Goal: Task Accomplishment & Management: Manage account settings

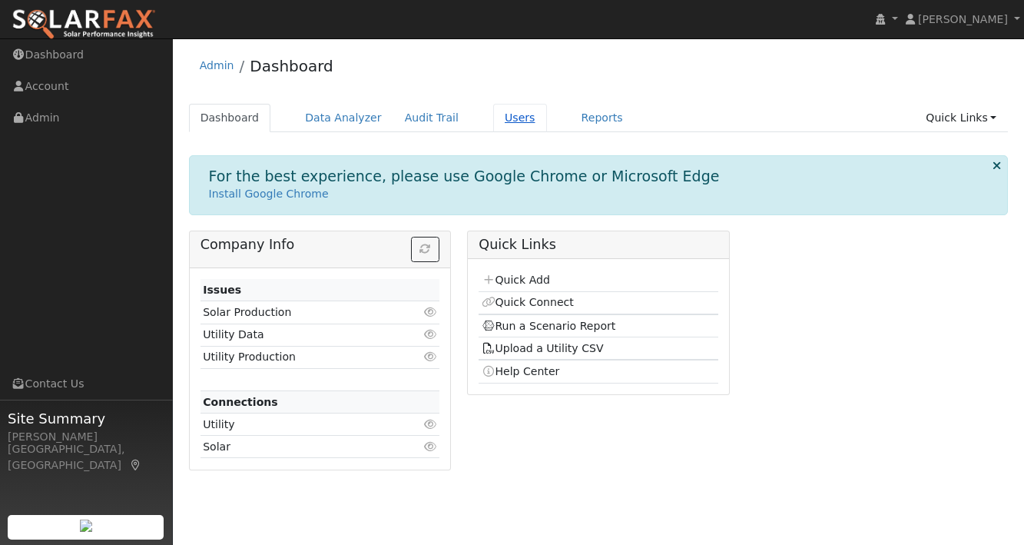
click at [498, 116] on link "Users" at bounding box center [520, 118] width 54 height 28
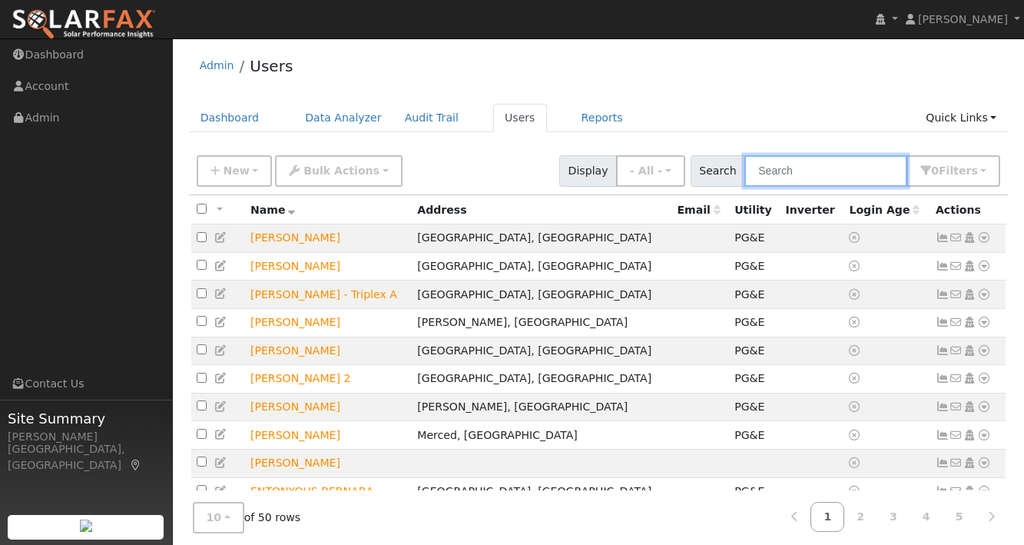
click at [819, 172] on input "text" at bounding box center [825, 170] width 163 height 31
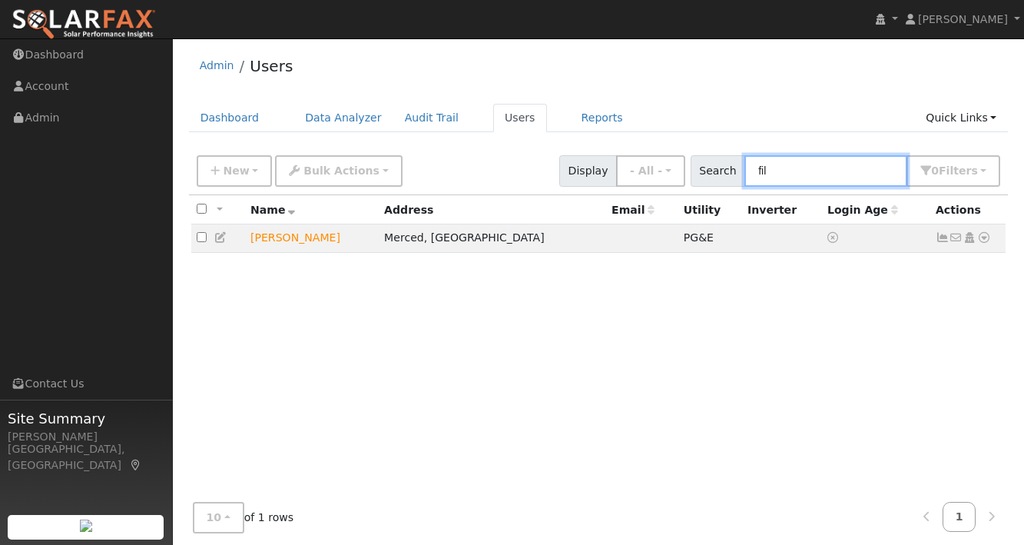
type input "fil"
click at [756, 118] on ul "Dashboard Data Analyzer Audit Trail Users Reports Quick Links Quick Add Quick C…" at bounding box center [598, 118] width 819 height 28
click at [251, 164] on button "New" at bounding box center [235, 170] width 76 height 31
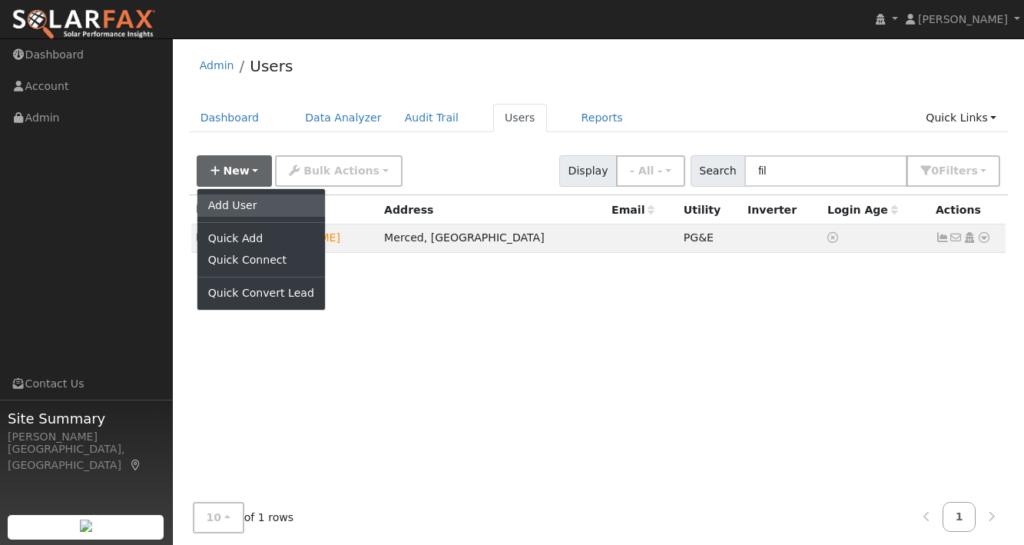
click at [242, 200] on link "Add User" at bounding box center [260, 205] width 127 height 22
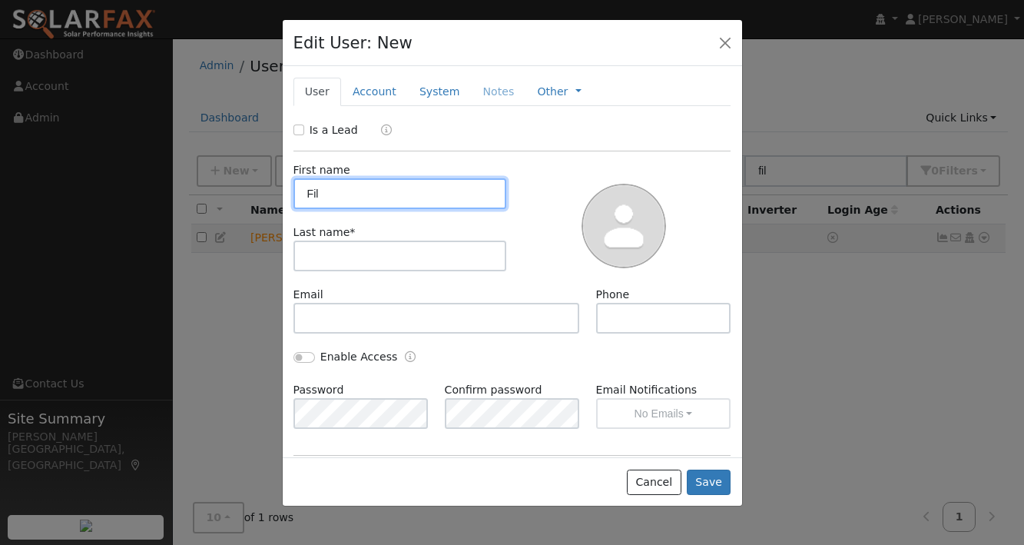
type input "Fil"
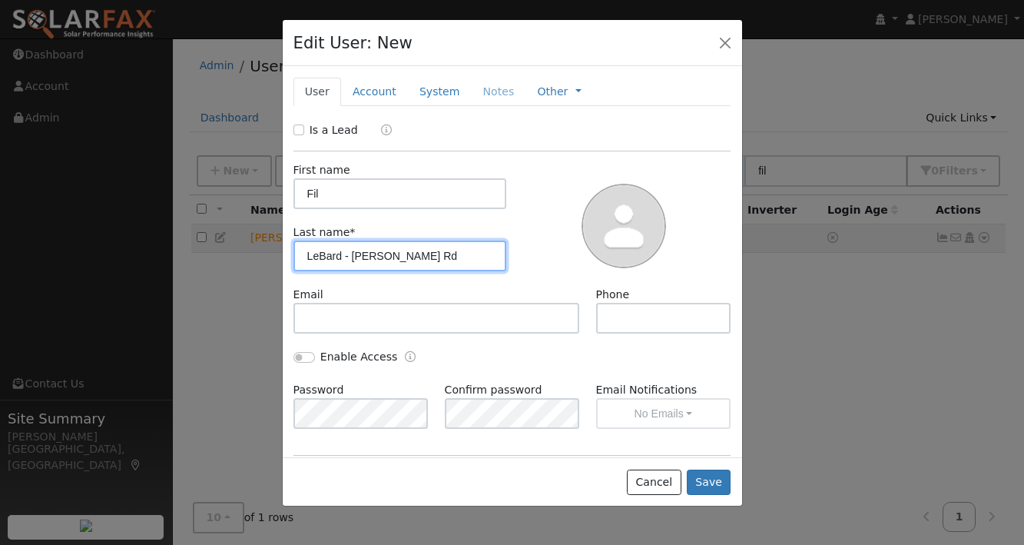
type input "LeBard - [PERSON_NAME] Rd"
click at [542, 183] on div at bounding box center [624, 224] width 224 height 124
click at [327, 131] on label "Is a Lead" at bounding box center [334, 130] width 48 height 16
click at [304, 131] on input "Is a Lead" at bounding box center [298, 129] width 11 height 11
checkbox input "true"
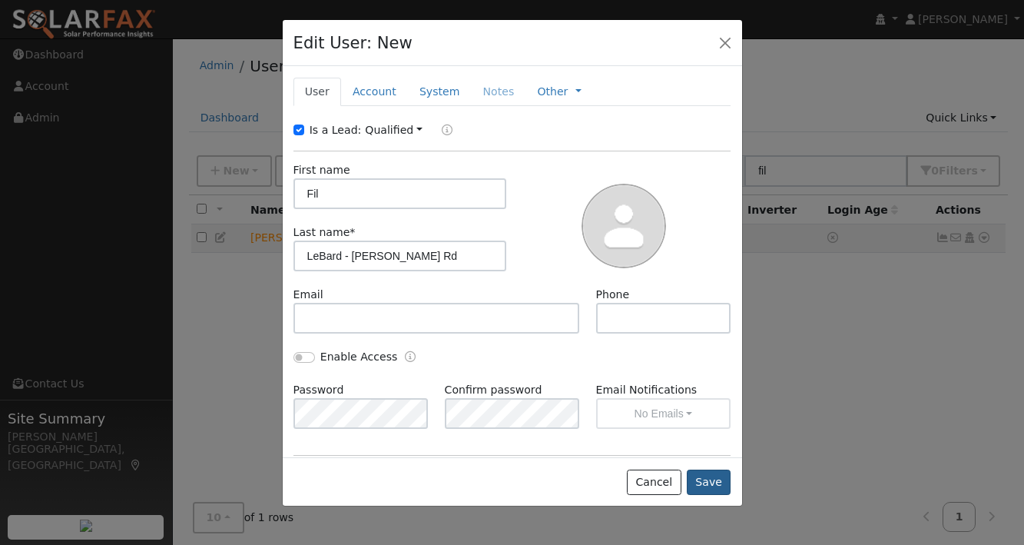
click at [719, 482] on button "Save" at bounding box center [709, 482] width 45 height 26
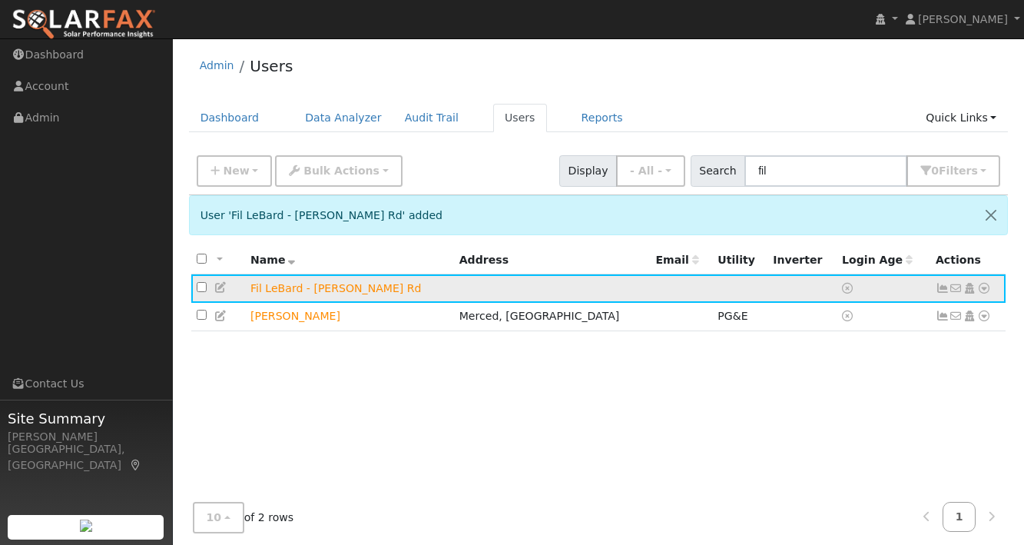
click at [985, 291] on icon at bounding box center [984, 288] width 14 height 11
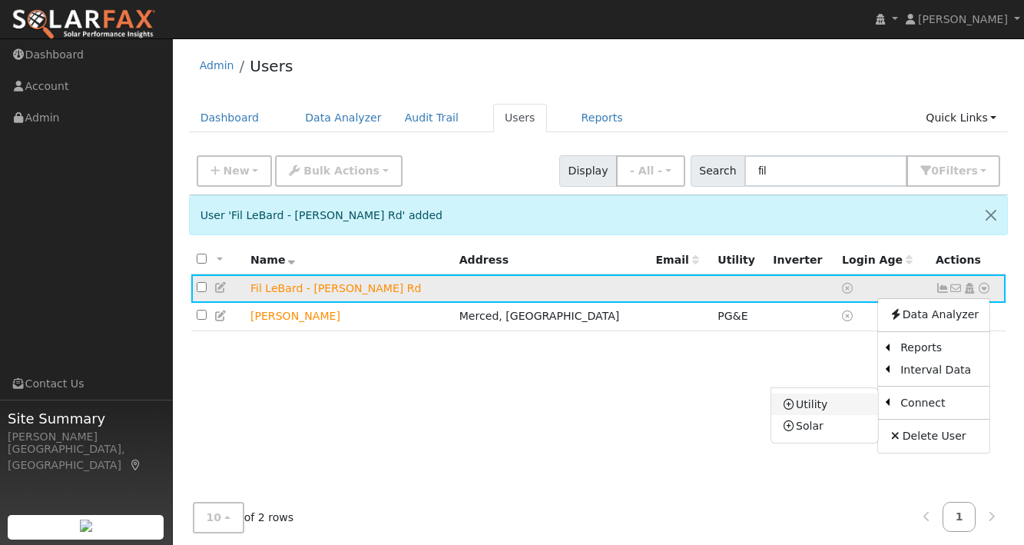
click at [821, 404] on link "Utility" at bounding box center [824, 404] width 107 height 22
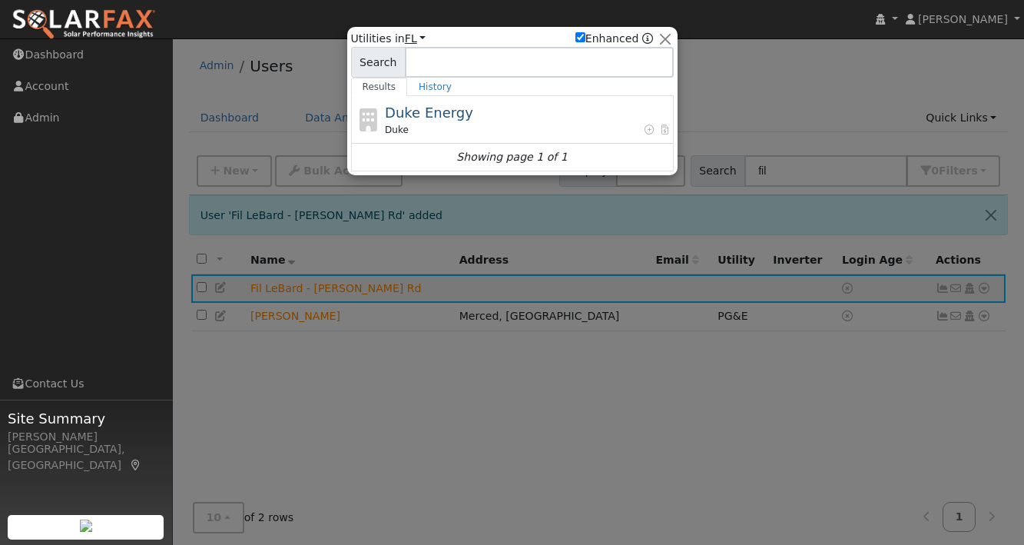
click at [410, 38] on link "FL" at bounding box center [416, 38] width 22 height 12
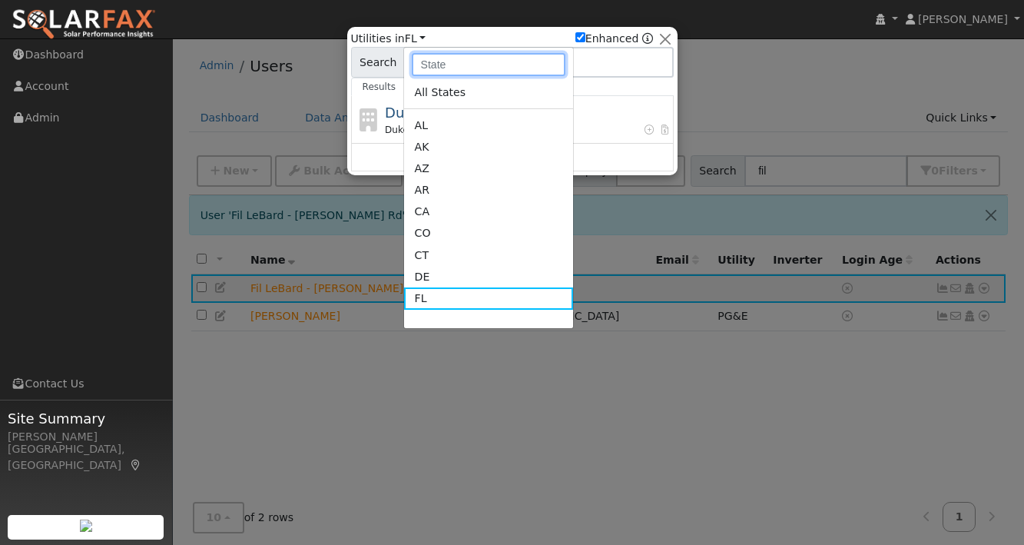
click at [432, 65] on input "text" at bounding box center [489, 64] width 154 height 23
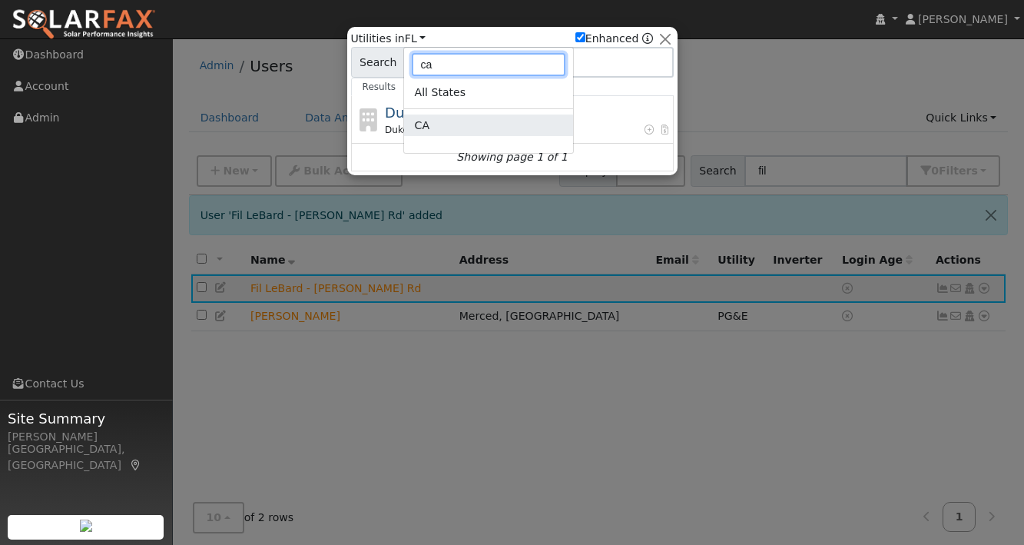
type input "ca"
click at [425, 122] on link "CA" at bounding box center [488, 125] width 169 height 22
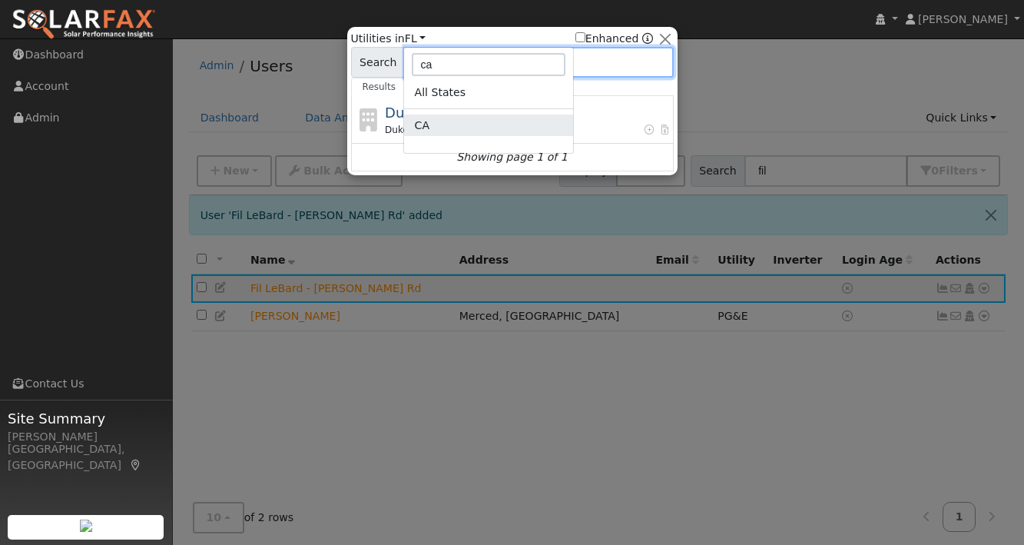
checkbox input "false"
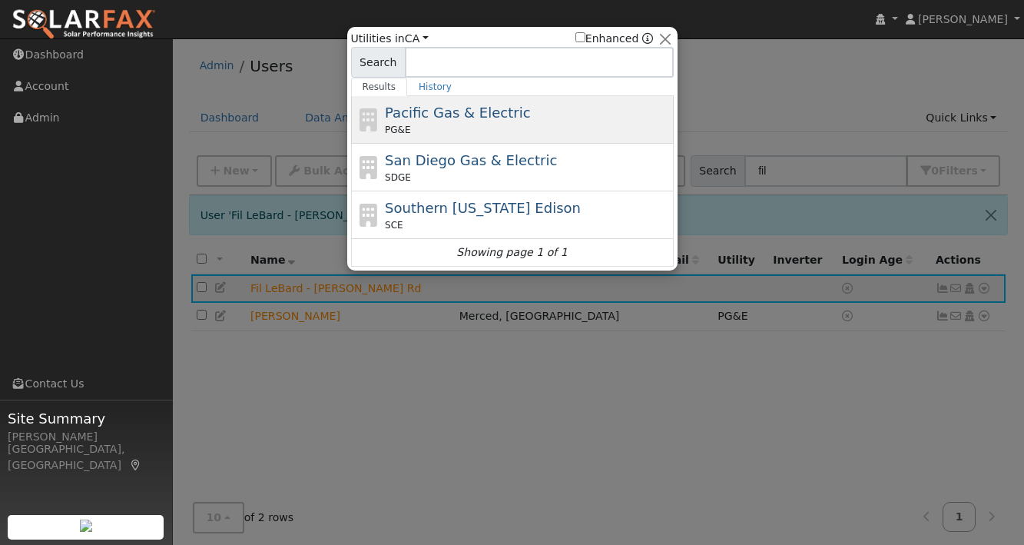
click at [429, 112] on span "Pacific Gas & Electric" at bounding box center [457, 112] width 145 height 16
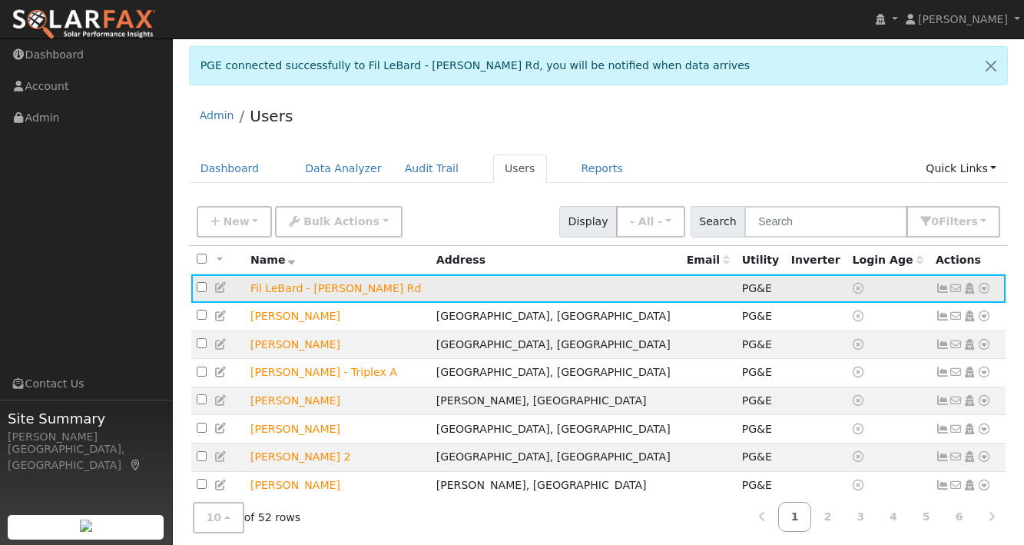
click at [943, 289] on icon at bounding box center [942, 288] width 14 height 11
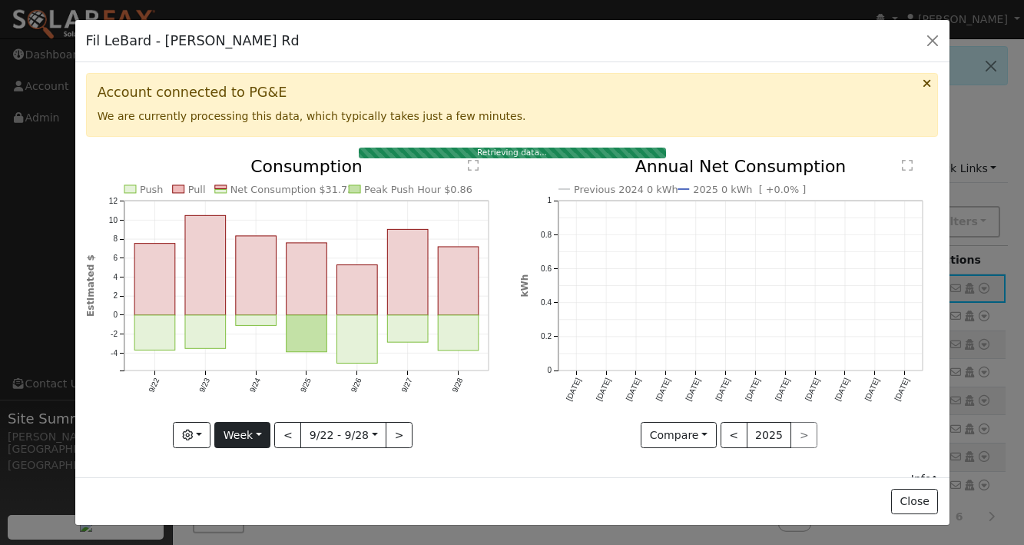
click at [229, 437] on button "Week" at bounding box center [242, 435] width 56 height 26
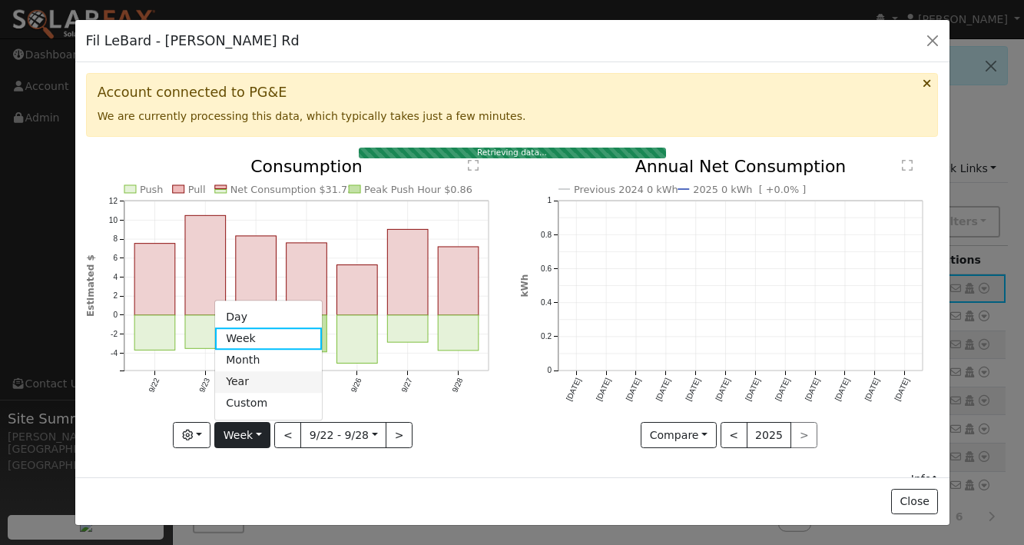
click at [251, 377] on link "Year" at bounding box center [268, 382] width 107 height 22
type input "2024-09-01"
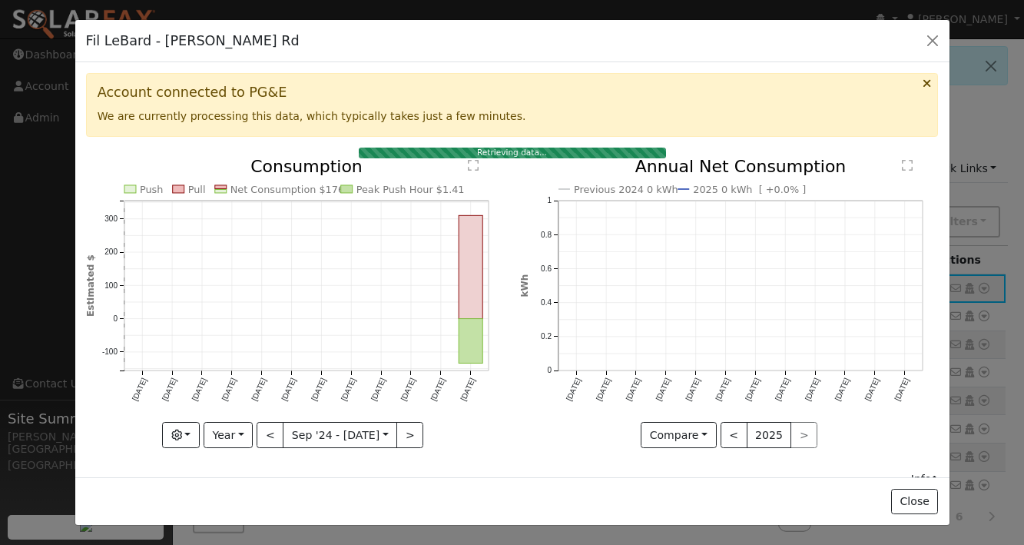
click at [502, 326] on icon "Push Pull Net Consumption $176 Peak Push Hour $1.41 Sep '24 Oct '24 Nov '24 Dec…" at bounding box center [295, 298] width 418 height 280
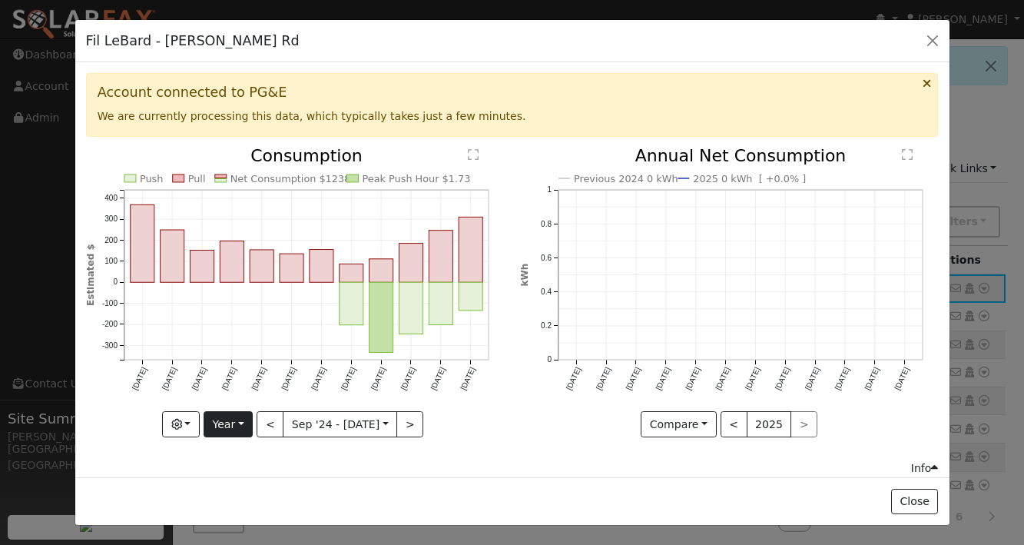
click at [236, 425] on button "Year" at bounding box center [228, 424] width 49 height 26
click at [240, 395] on link "Custom" at bounding box center [257, 393] width 107 height 22
click at [218, 421] on button "Custom" at bounding box center [203, 424] width 68 height 26
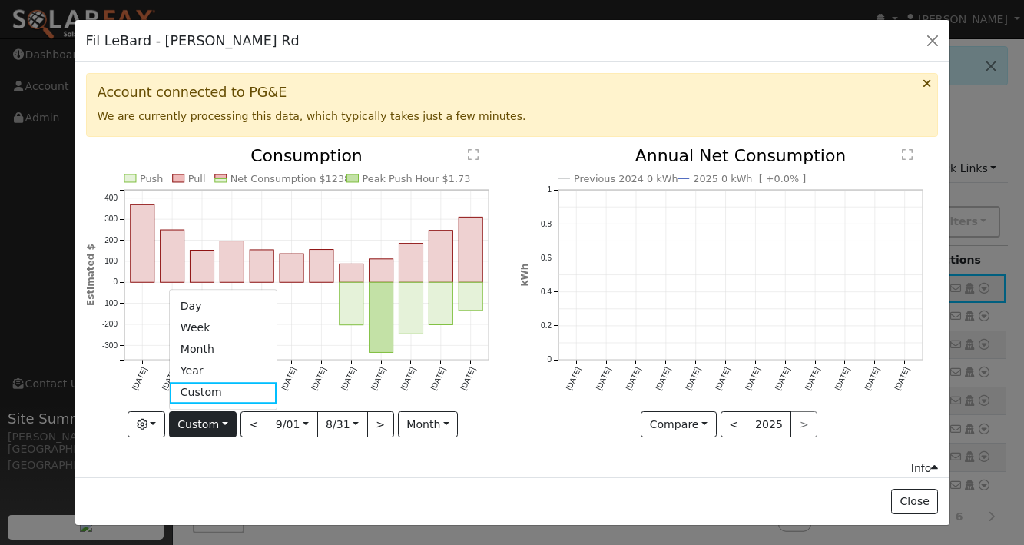
click at [218, 421] on button "Custom" at bounding box center [203, 424] width 68 height 26
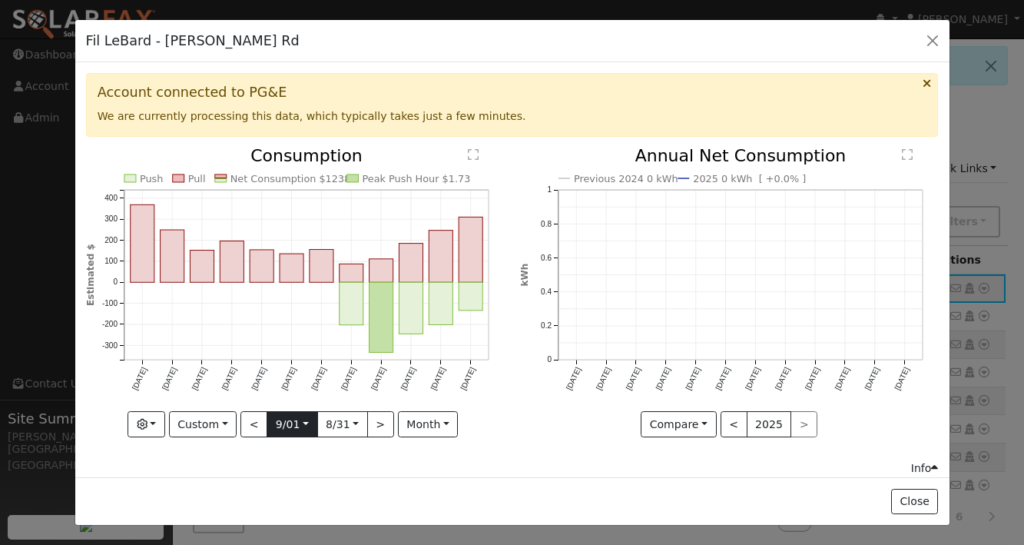
click at [307, 423] on input "2024-09-01" at bounding box center [291, 424] width 49 height 25
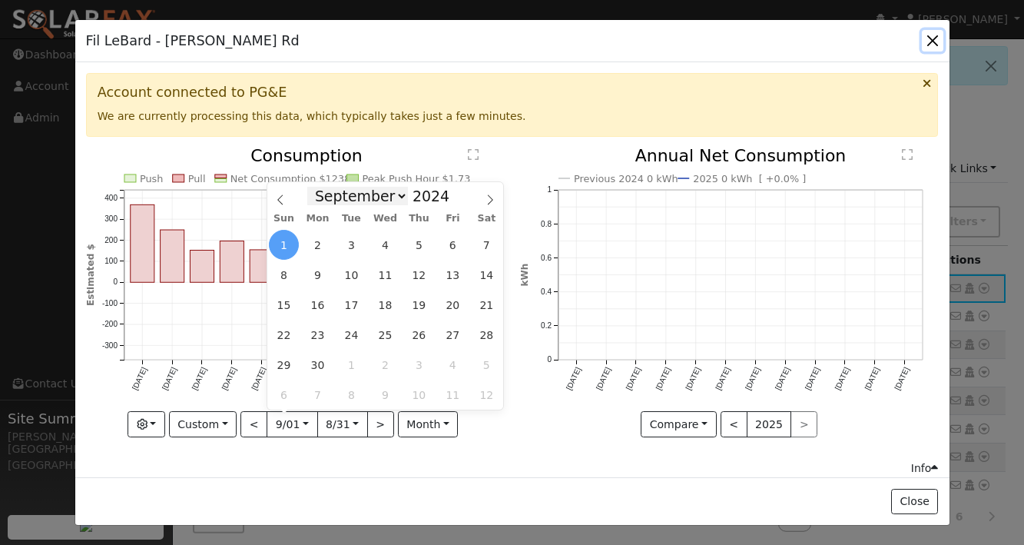
select select "3"
click at [318, 241] on span "1" at bounding box center [318, 245] width 30 height 30
type input "2024-04-01"
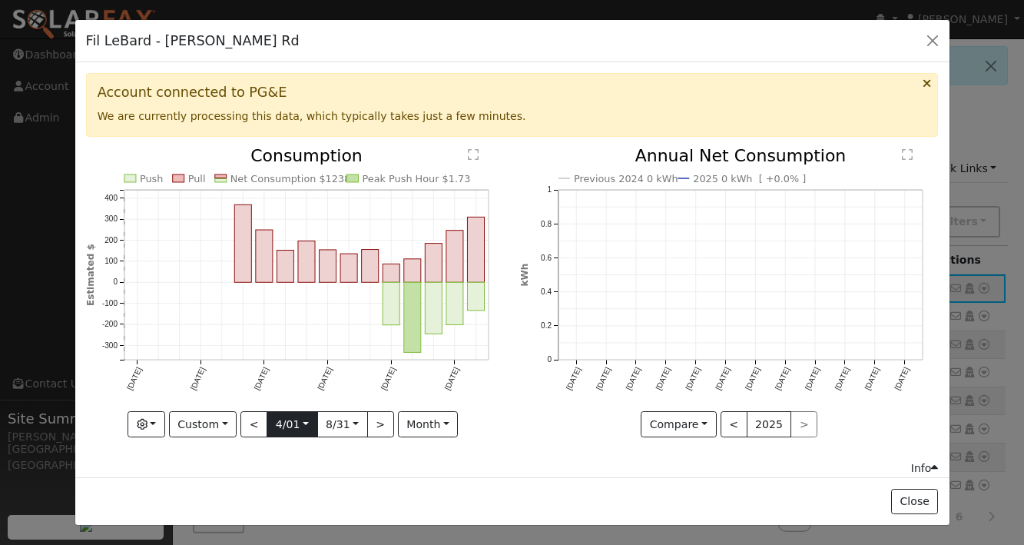
click at [304, 422] on input "2024-04-01" at bounding box center [291, 424] width 49 height 25
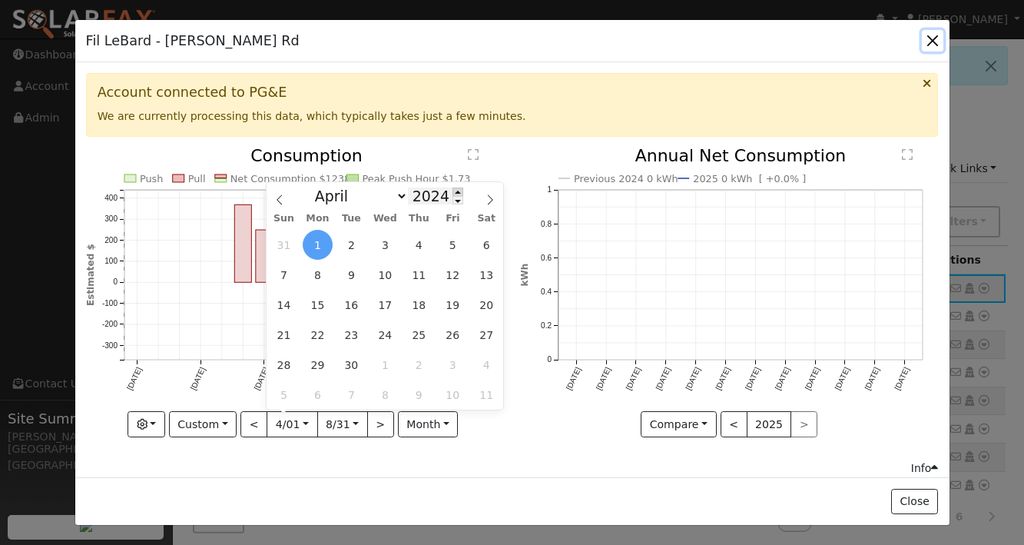
click at [452, 190] on span at bounding box center [457, 191] width 11 height 8
type input "2025"
click at [355, 241] on span "1" at bounding box center [351, 245] width 30 height 30
type input "2025-04-01"
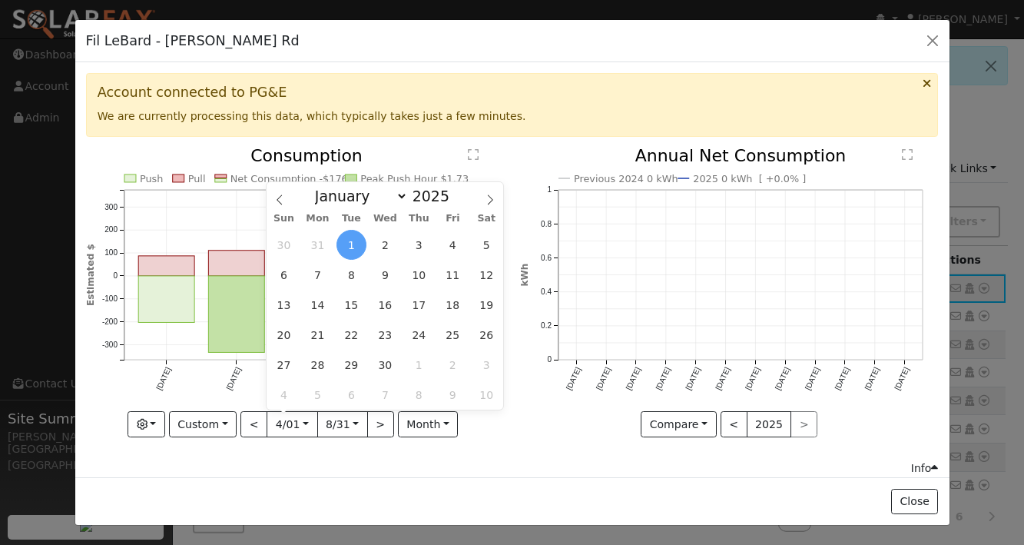
click at [593, 56] on div "Fil LeBard - Dan Ward Rd Default Account Default Account Primary Account" at bounding box center [512, 41] width 874 height 43
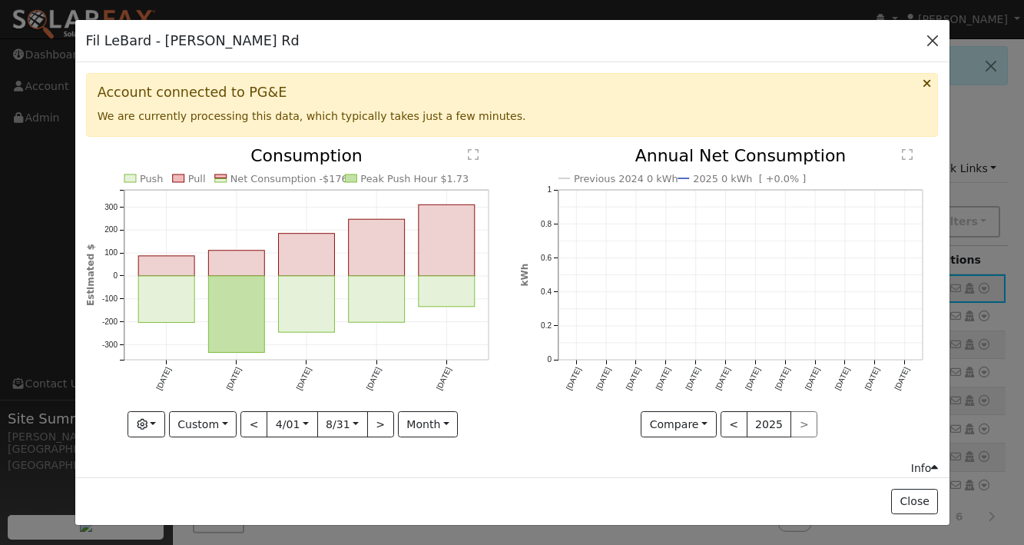
click at [931, 39] on button "button" at bounding box center [933, 41] width 22 height 22
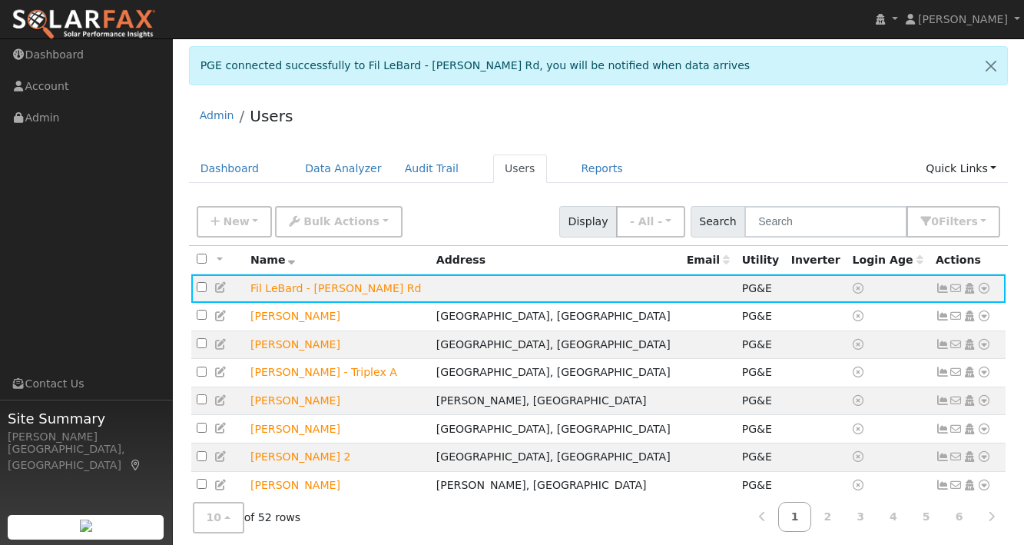
click at [808, 128] on div "Admin Users" at bounding box center [598, 119] width 819 height 47
